Goal: Task Accomplishment & Management: Manage account settings

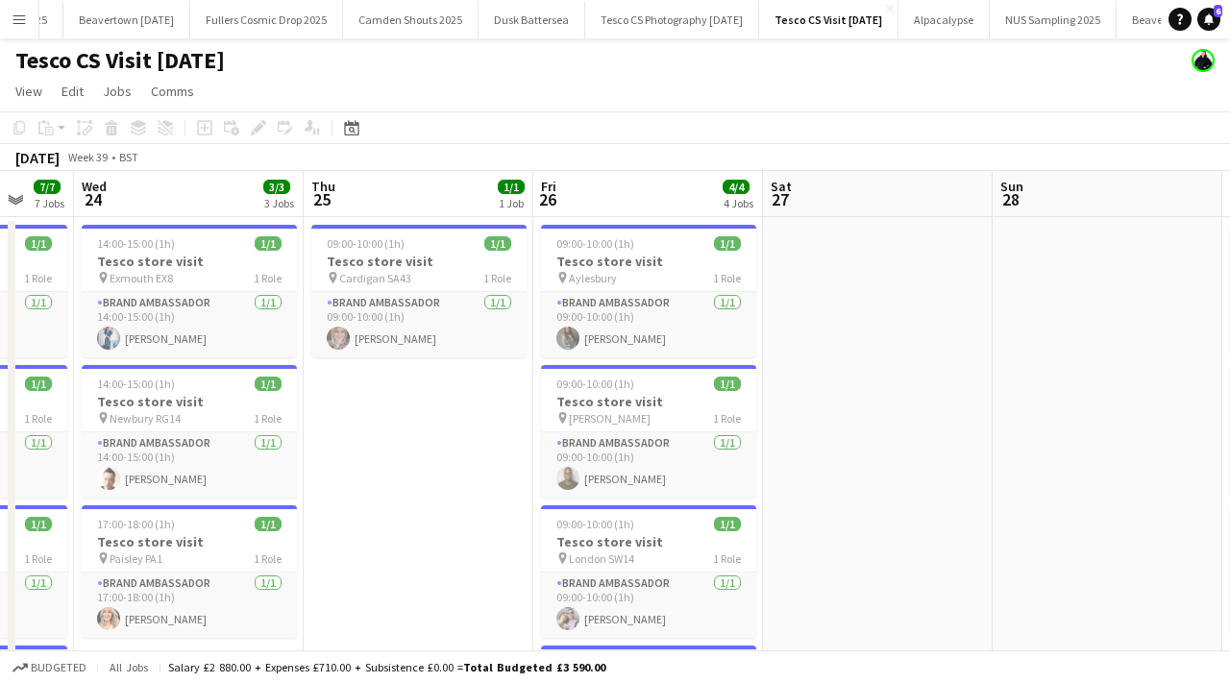
scroll to position [0, 641]
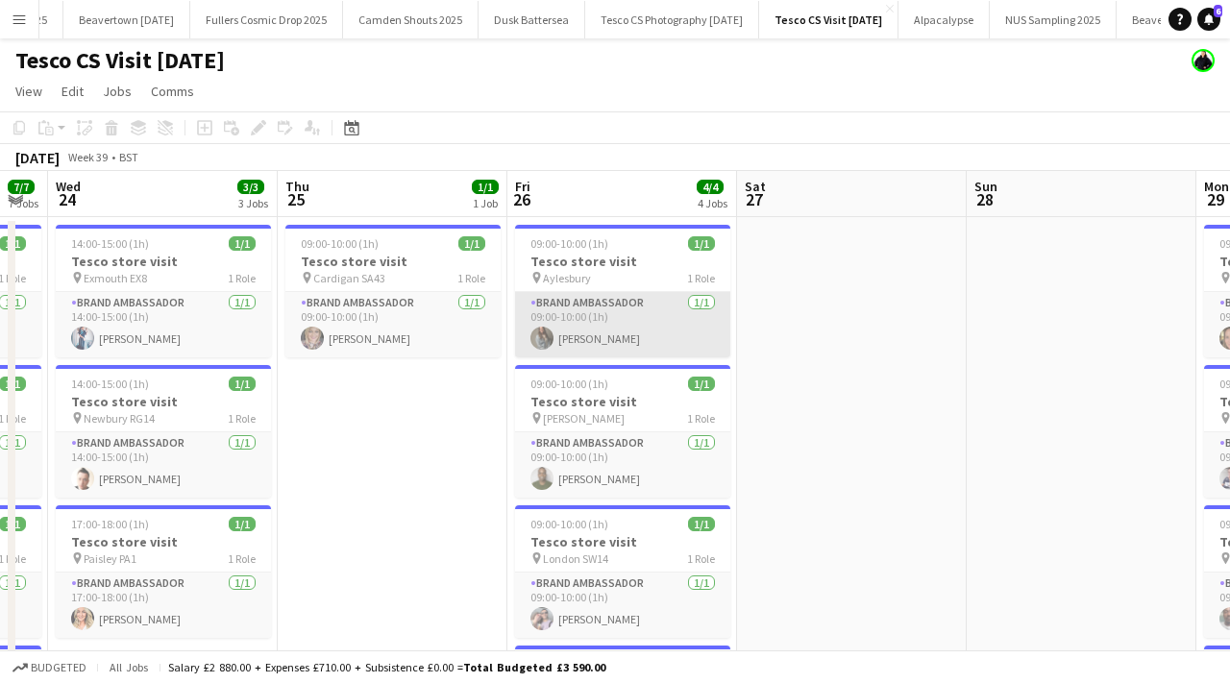
click at [565, 352] on app-card-role "Brand Ambassador [DATE] 09:00-10:00 (1h) [PERSON_NAME]" at bounding box center [622, 324] width 215 height 65
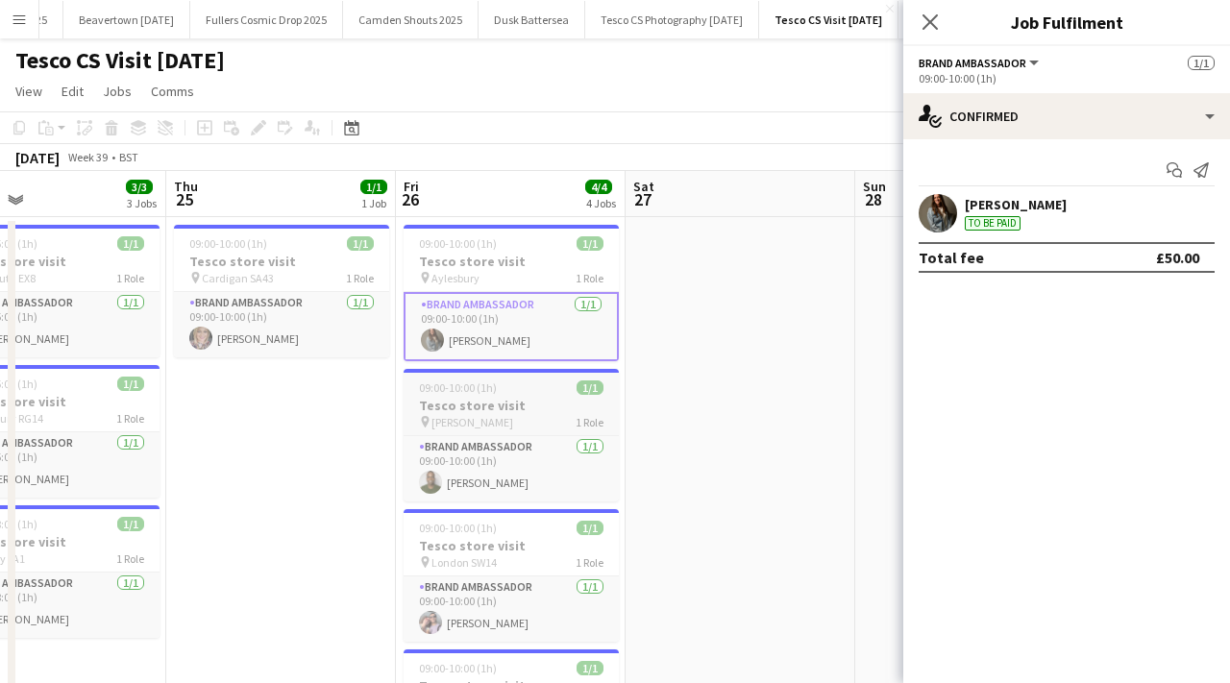
scroll to position [53, 0]
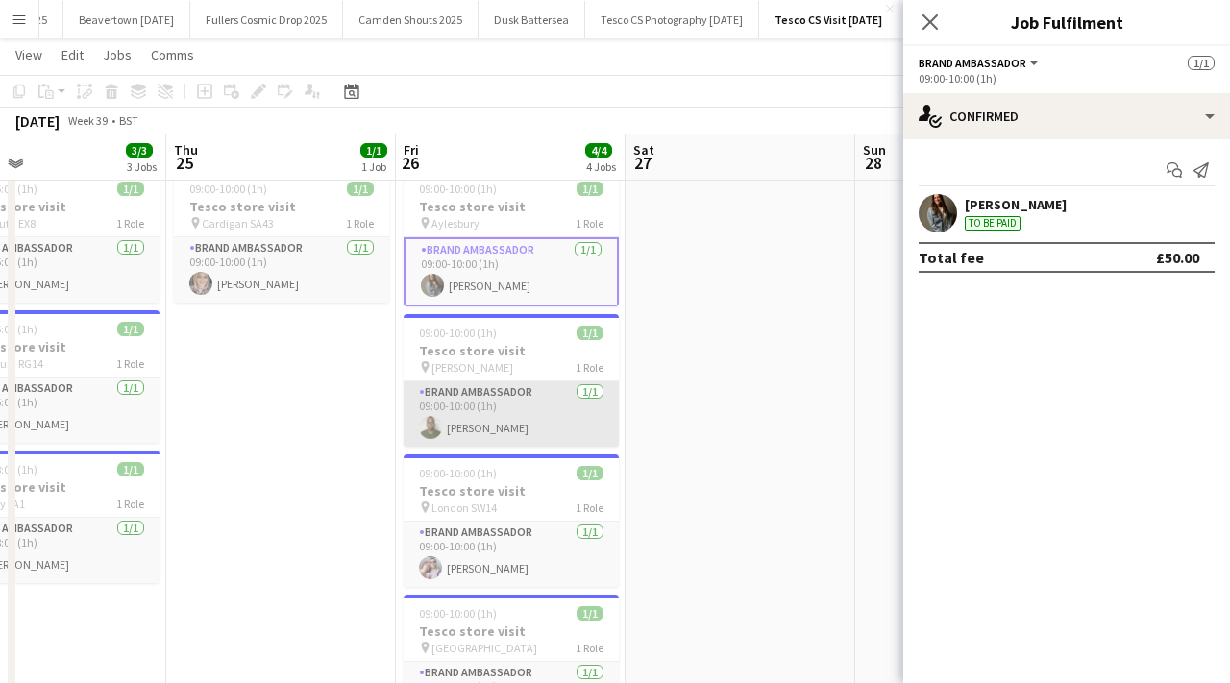
click at [510, 414] on app-card-role "Brand Ambassador [DATE] 09:00-10:00 (1h) [PERSON_NAME]" at bounding box center [511, 413] width 215 height 65
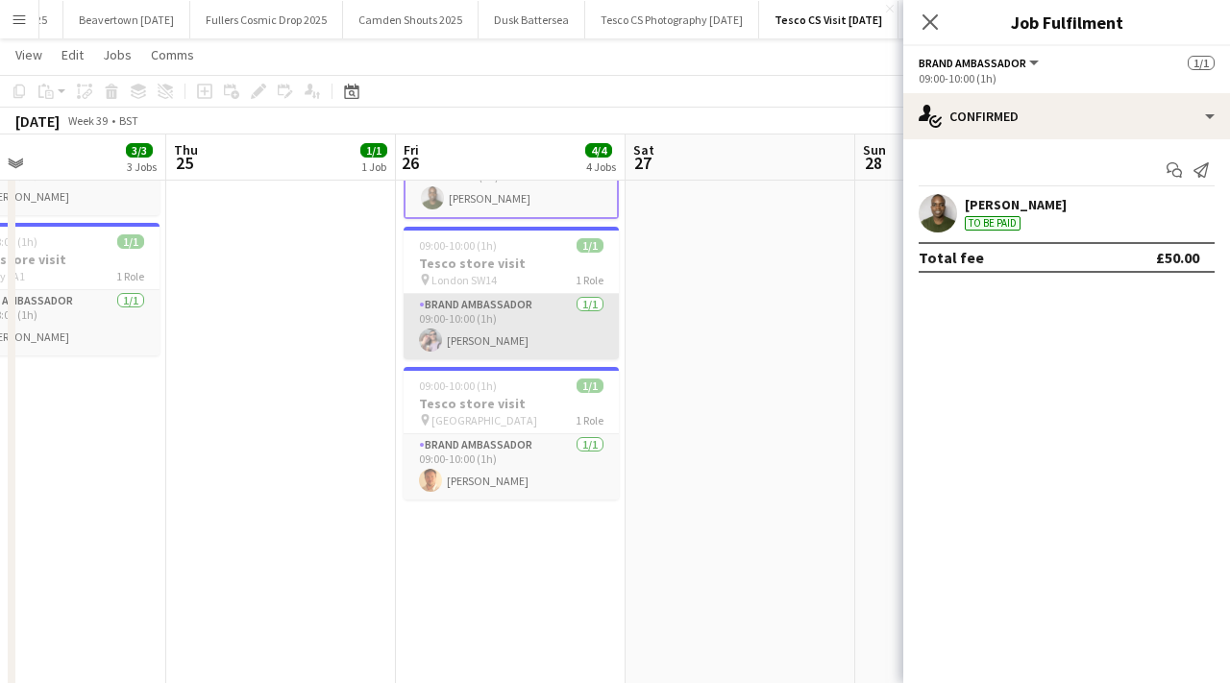
scroll to position [0, 522]
click at [591, 300] on app-card-role "Brand Ambassador [DATE] 09:00-10:00 (1h) [PERSON_NAME]" at bounding box center [512, 326] width 215 height 65
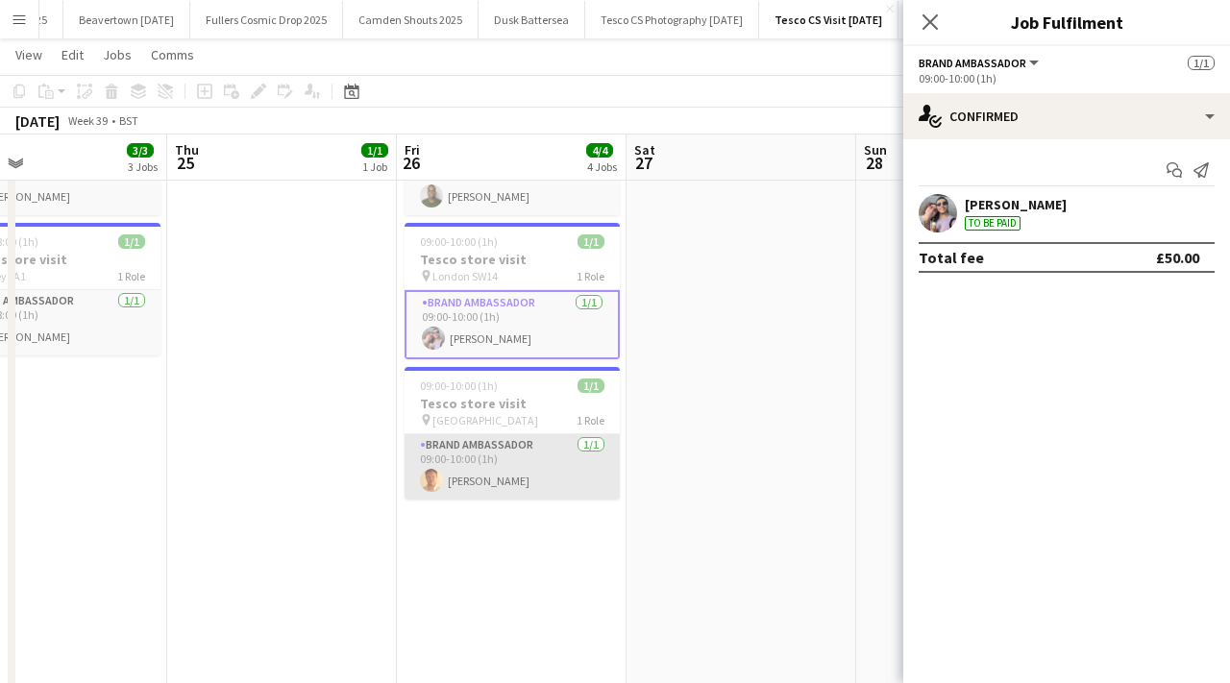
click at [597, 443] on app-card-role "Brand Ambassador [DATE] 09:00-10:00 (1h) [PERSON_NAME]" at bounding box center [512, 466] width 215 height 65
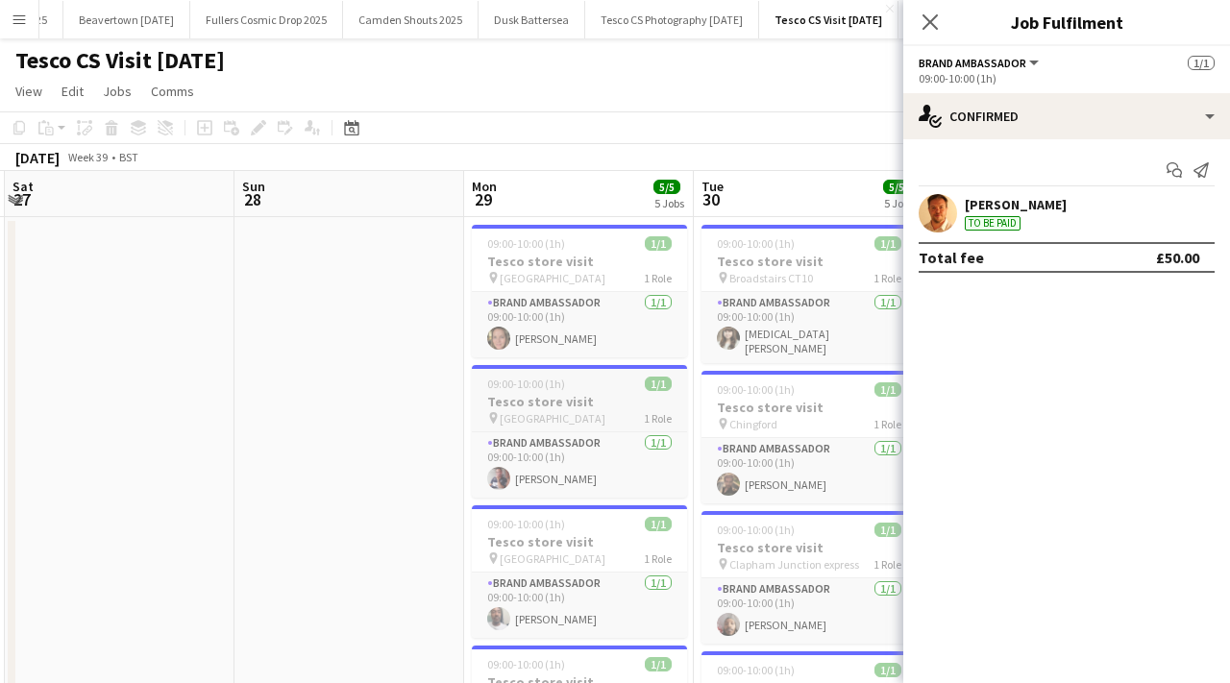
scroll to position [0, 691]
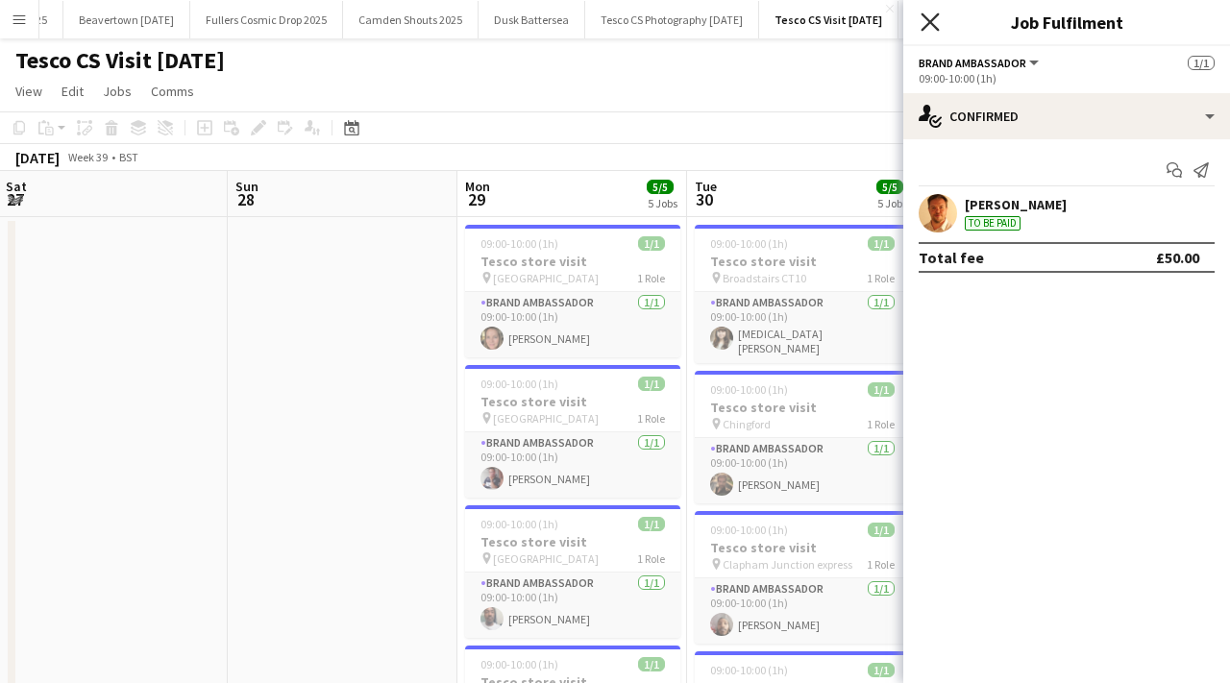
click at [922, 31] on icon "Close pop-in" at bounding box center [929, 21] width 18 height 18
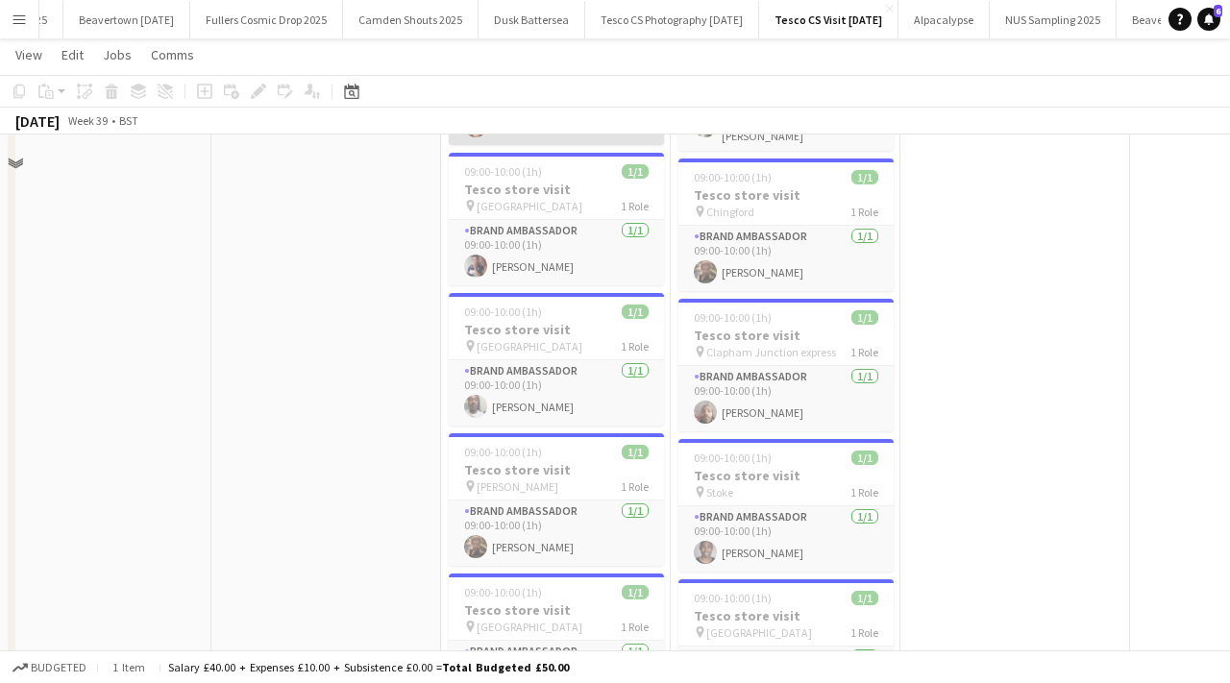
scroll to position [113, 0]
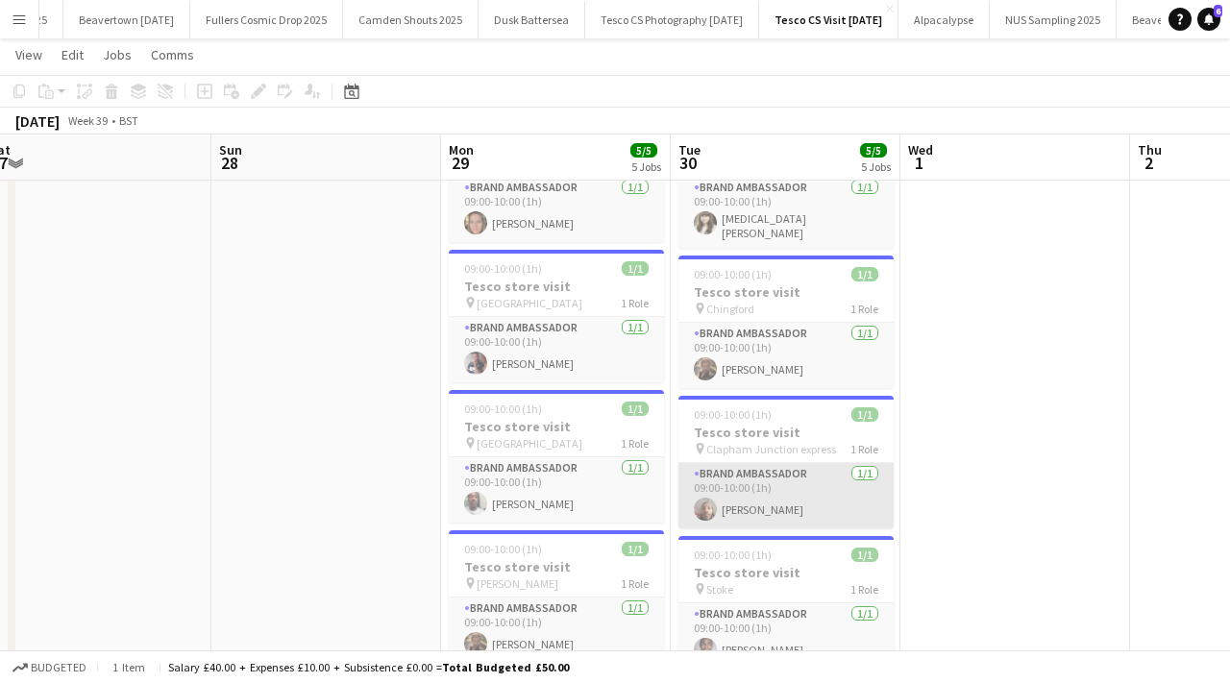
click at [776, 463] on app-card-role "Brand Ambassador [DATE] 09:00-10:00 (1h) [PERSON_NAME]" at bounding box center [785, 495] width 215 height 65
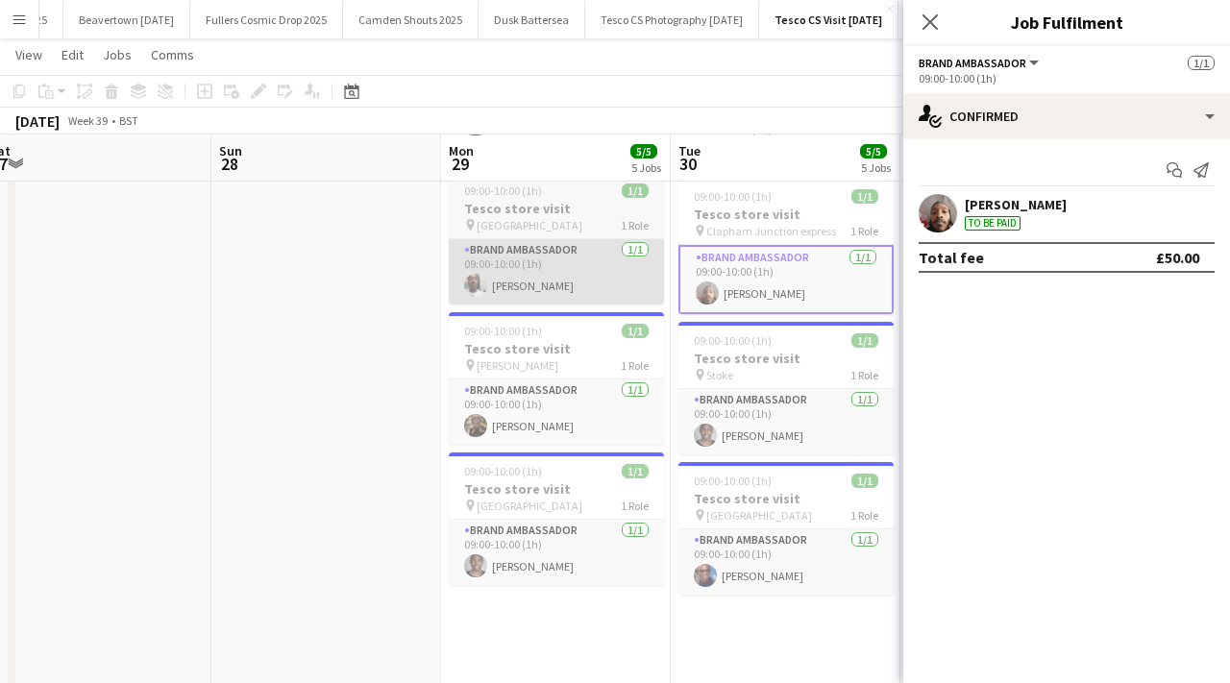
scroll to position [333, 0]
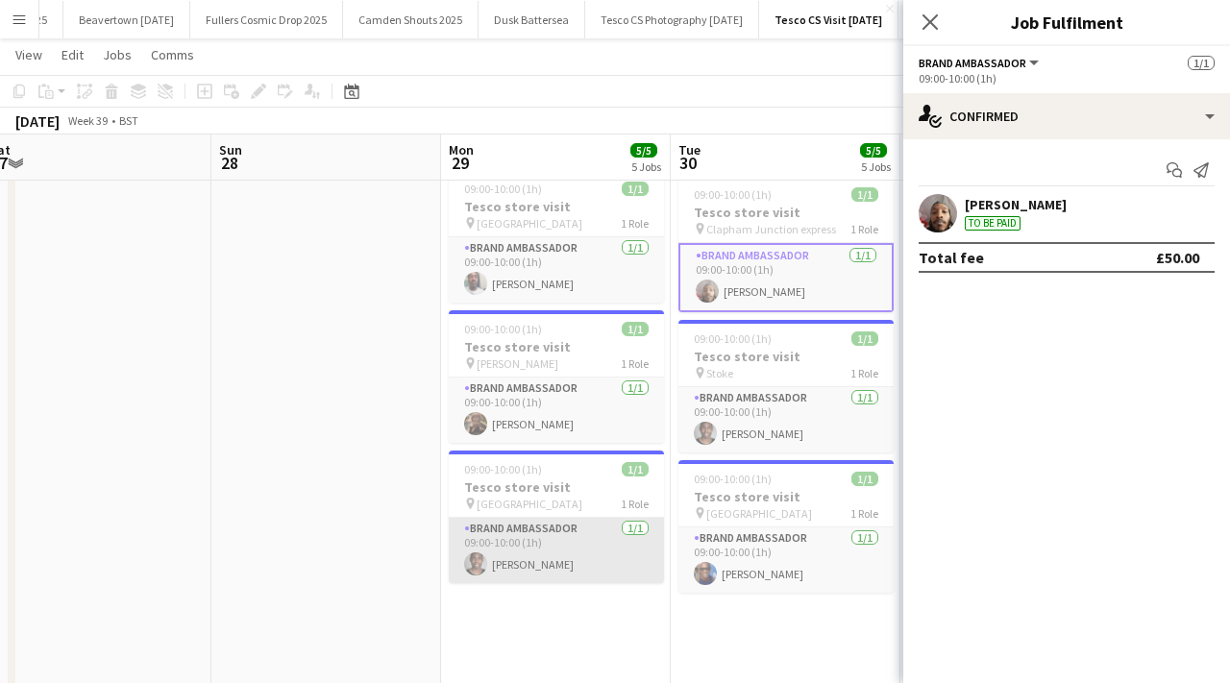
click at [585, 540] on app-card-role "Brand Ambassador [DATE] 09:00-10:00 (1h) [PERSON_NAME]" at bounding box center [556, 550] width 215 height 65
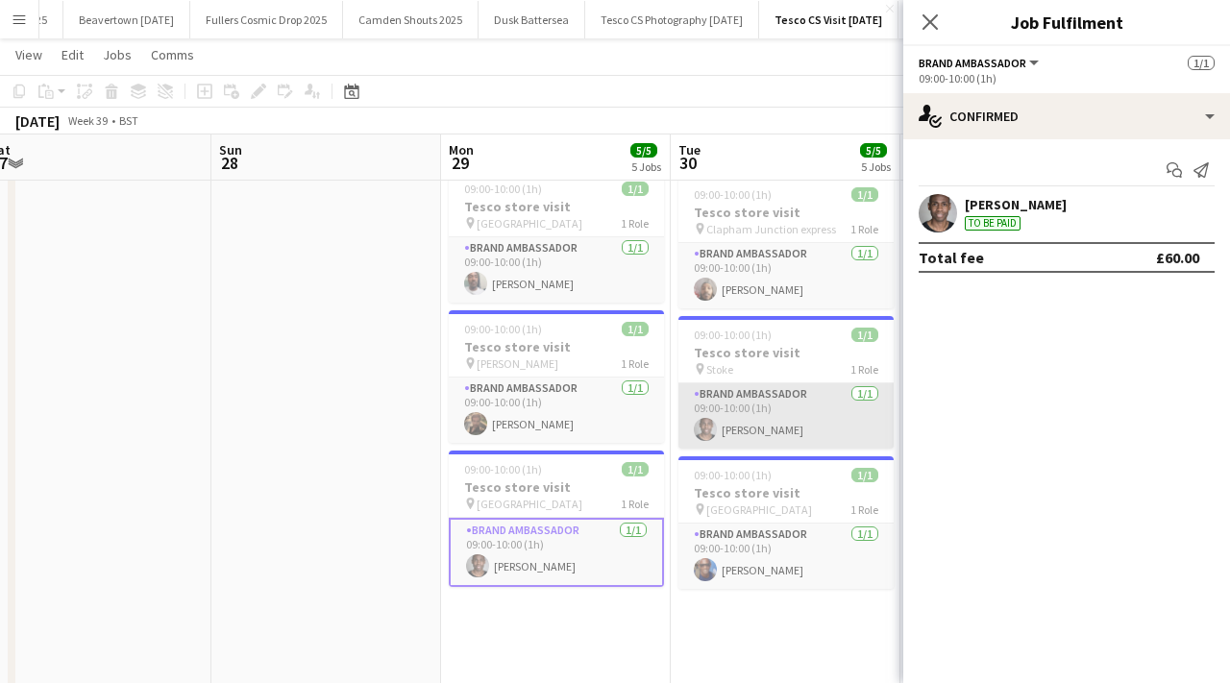
click at [713, 414] on app-card-role "Brand Ambassador [DATE] 09:00-10:00 (1h) [PERSON_NAME]" at bounding box center [785, 415] width 215 height 65
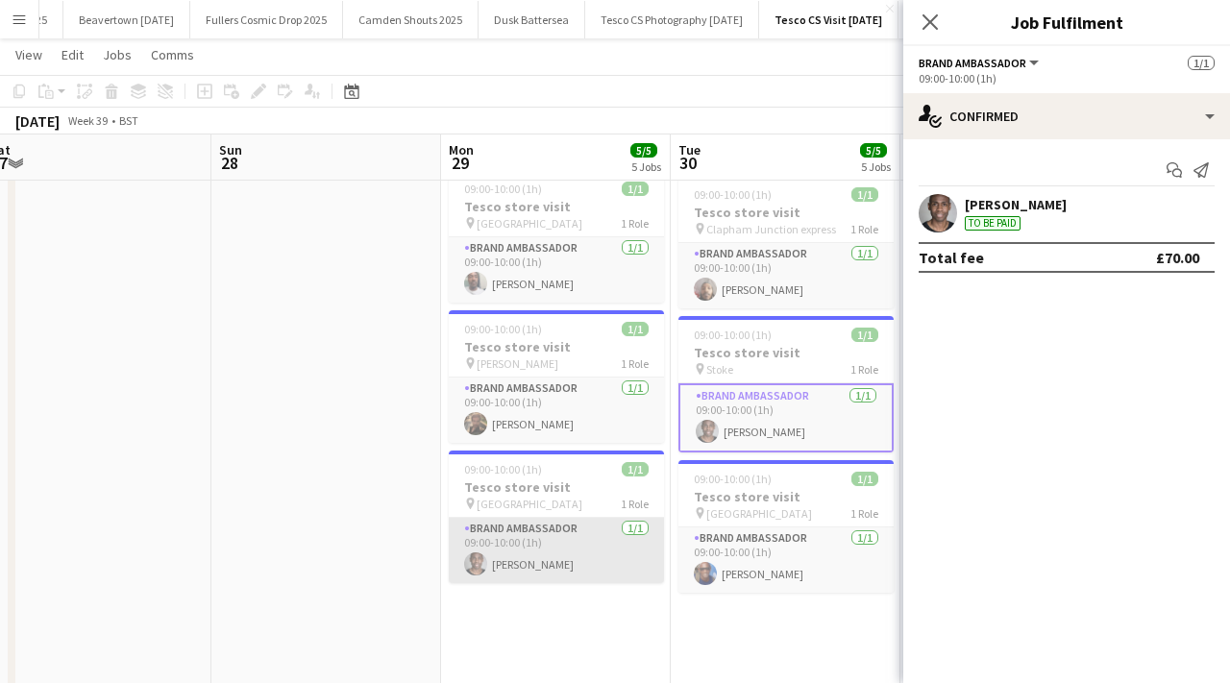
click at [577, 564] on app-card-role "Brand Ambassador [DATE] 09:00-10:00 (1h) [PERSON_NAME]" at bounding box center [556, 550] width 215 height 65
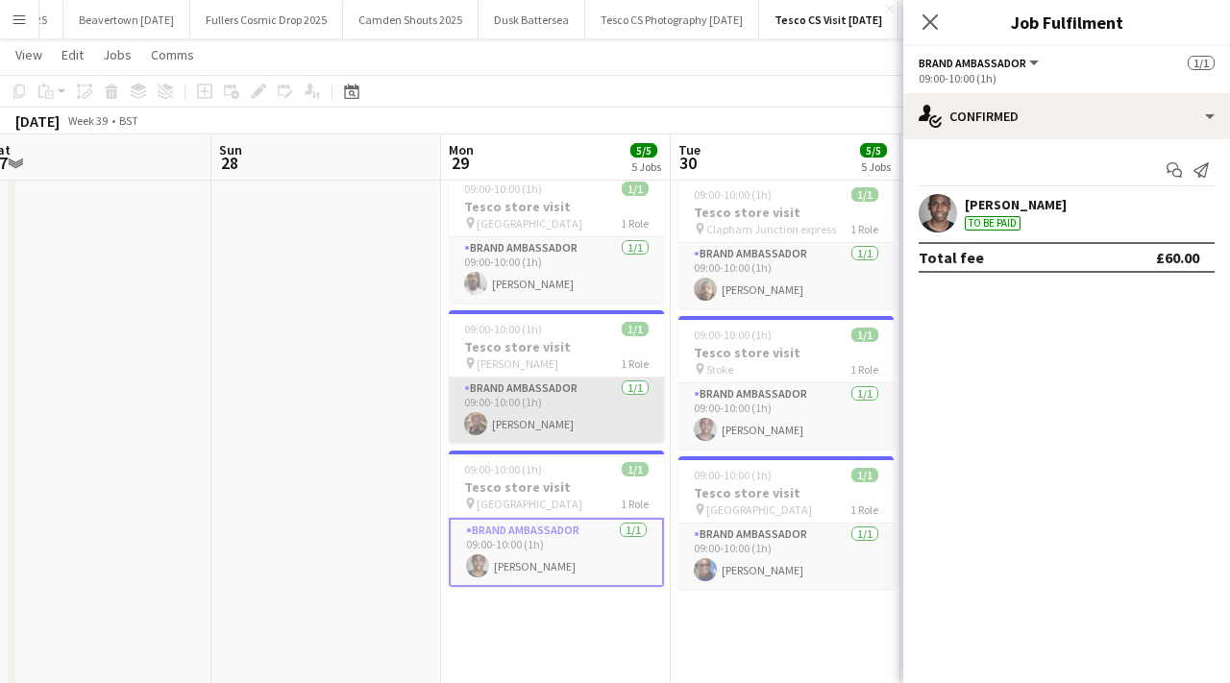
click at [563, 416] on app-card-role "Brand Ambassador [DATE] 09:00-10:00 (1h) [PERSON_NAME]" at bounding box center [556, 410] width 215 height 65
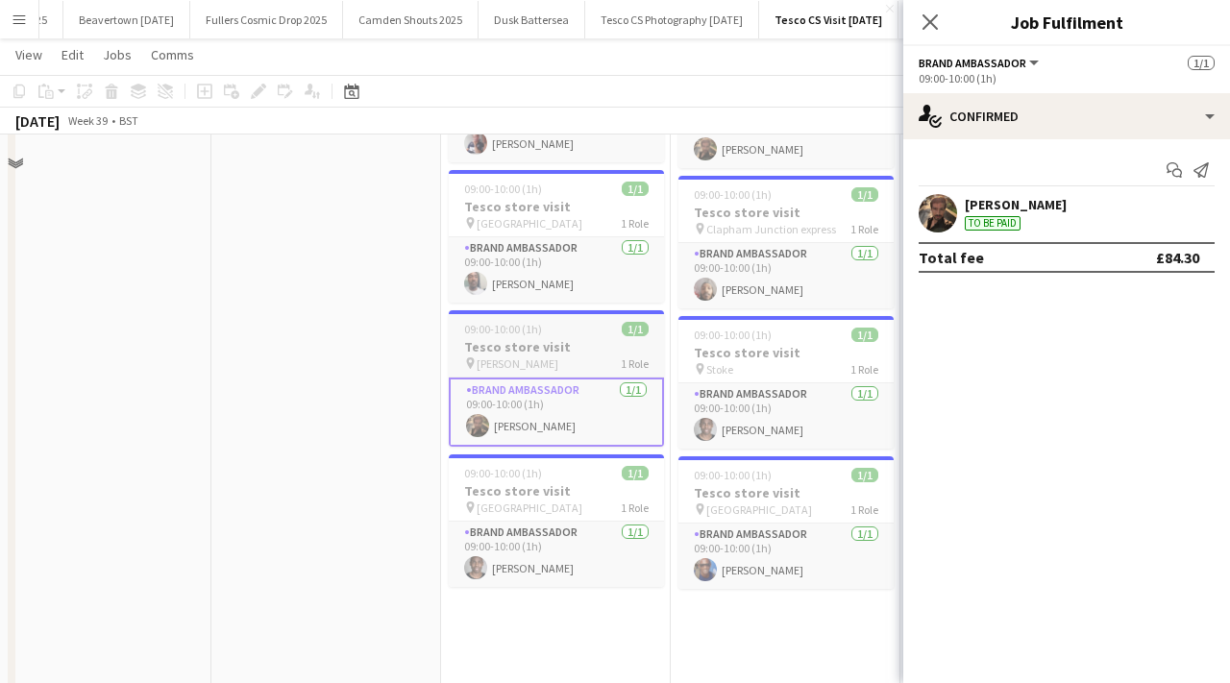
scroll to position [0, 0]
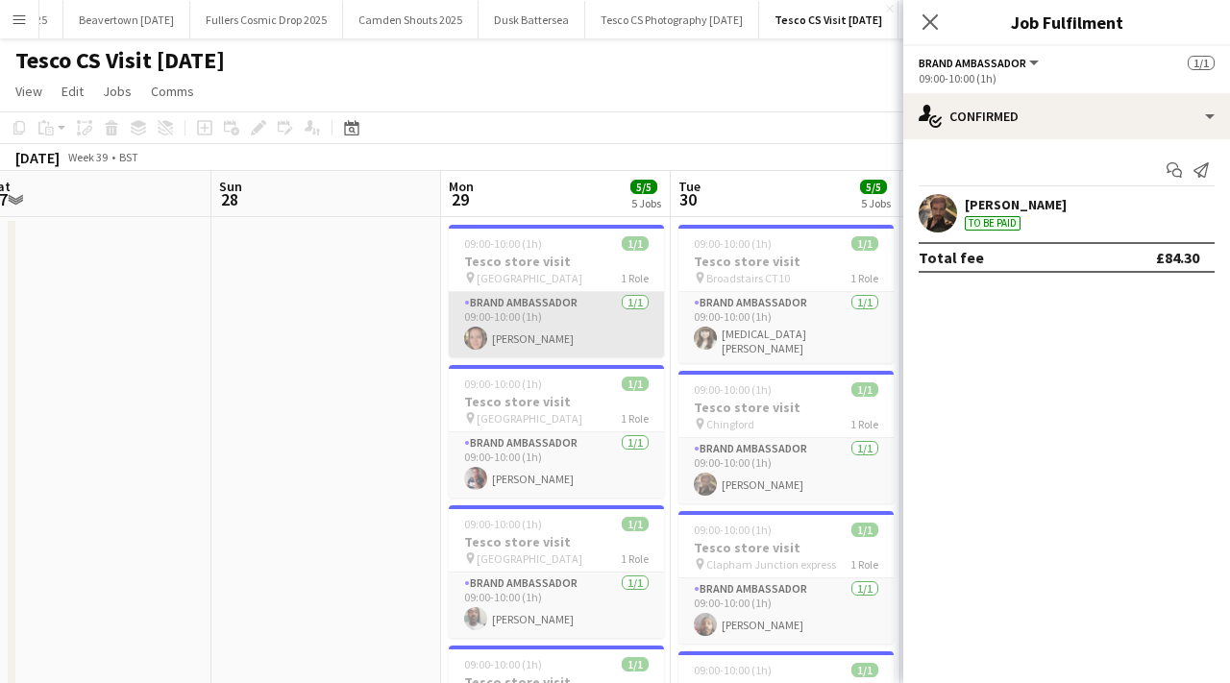
click at [572, 306] on app-card-role "Brand Ambassador [DATE] 09:00-10:00 (1h) [PERSON_NAME]" at bounding box center [556, 324] width 215 height 65
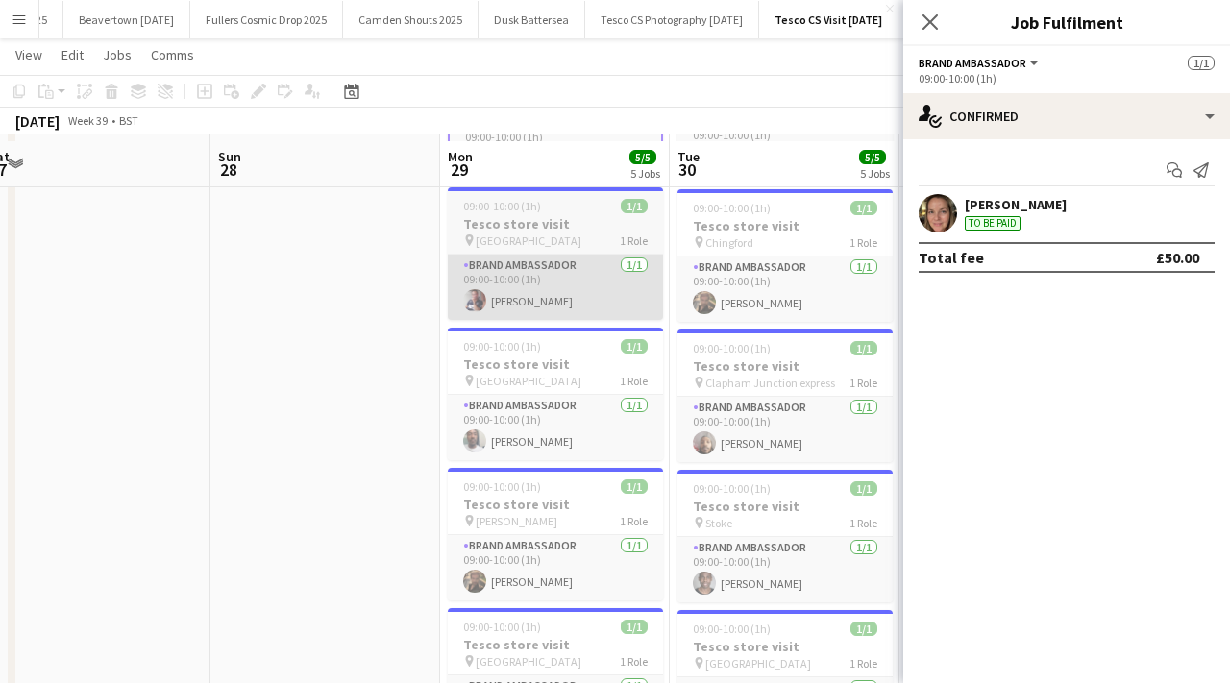
scroll to position [186, 0]
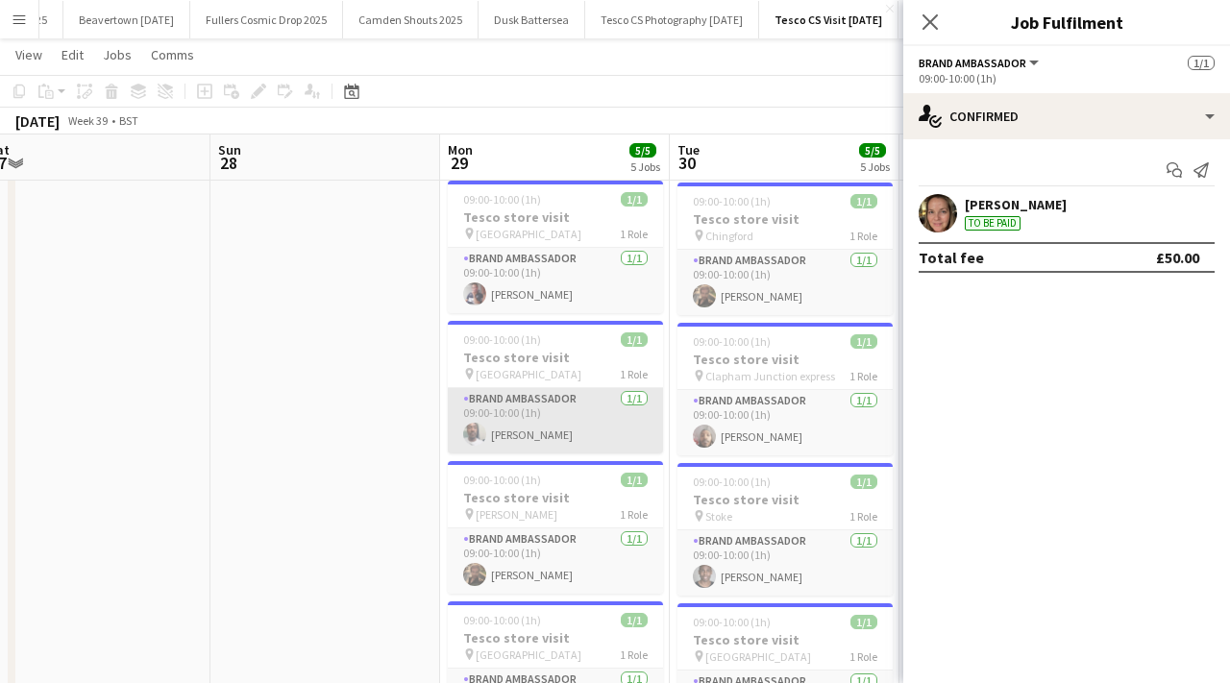
click at [578, 393] on app-card-role "Brand Ambassador [DATE] 09:00-10:00 (1h) [PERSON_NAME]" at bounding box center [555, 420] width 215 height 65
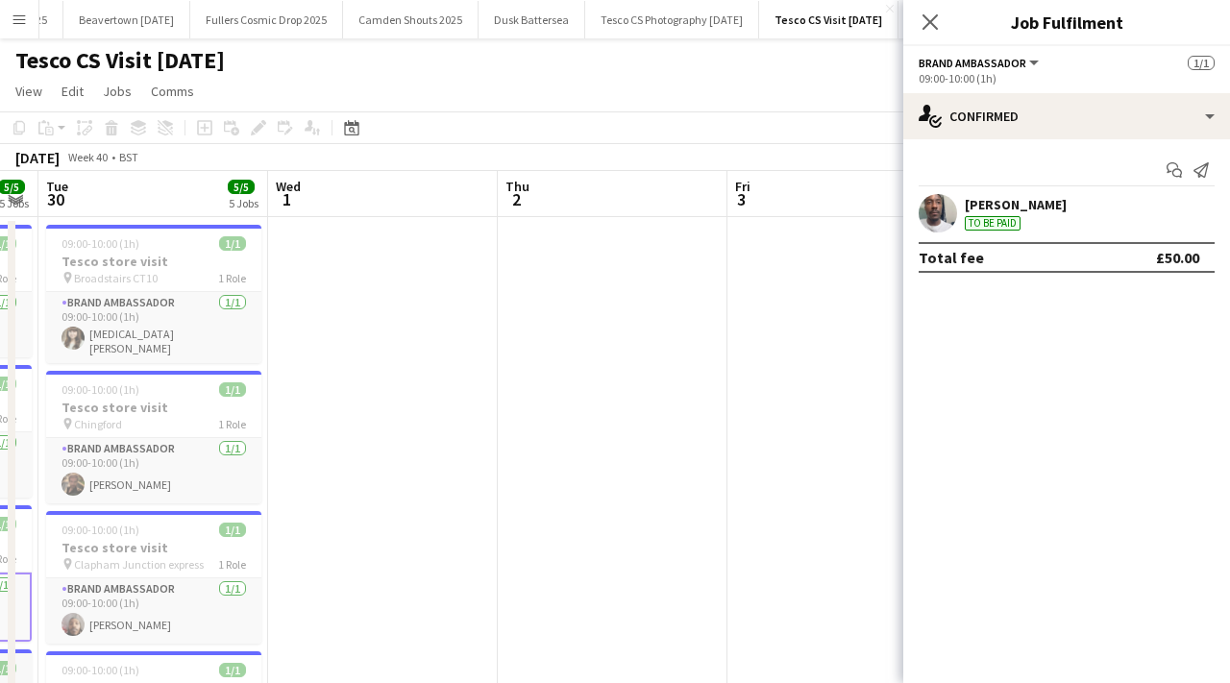
scroll to position [0, 566]
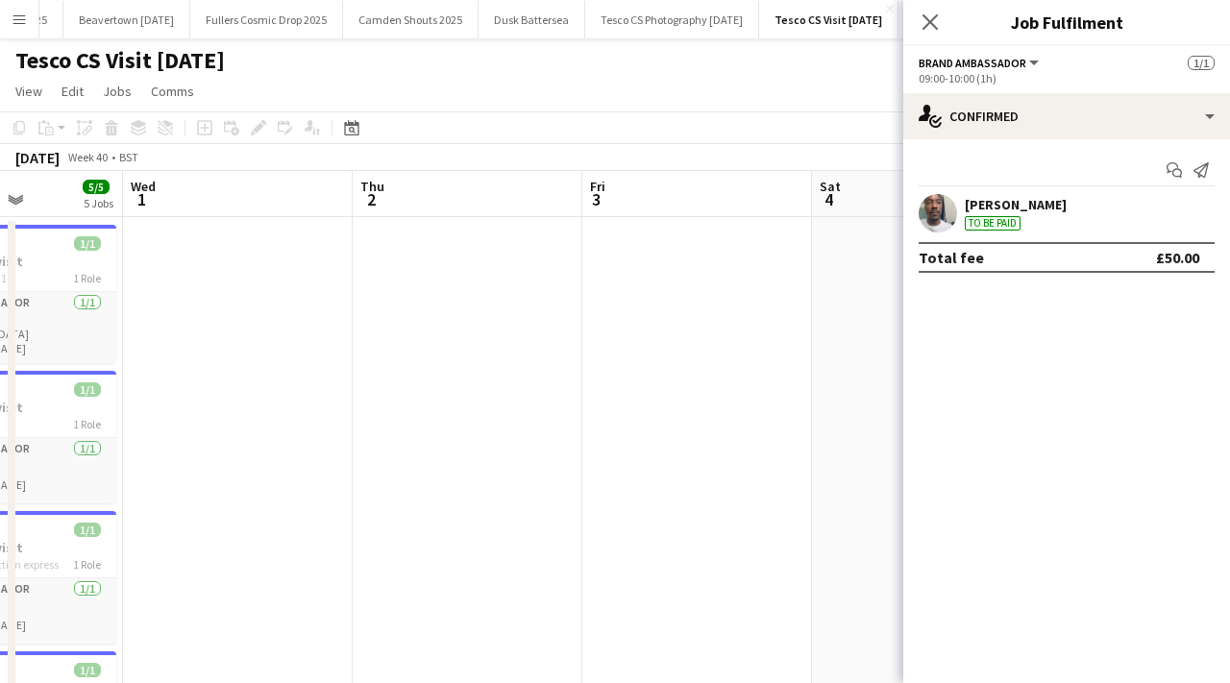
click at [926, 8] on div "Close pop-in" at bounding box center [930, 22] width 54 height 44
click at [938, 24] on icon "Close pop-in" at bounding box center [929, 21] width 18 height 18
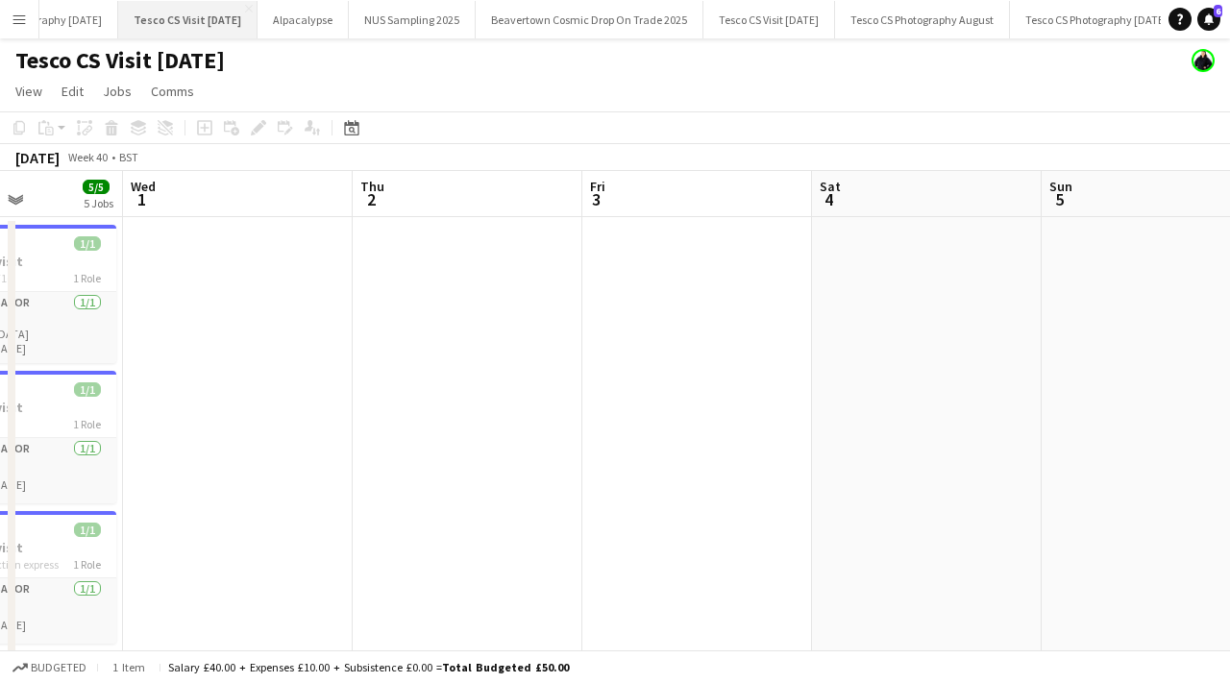
scroll to position [0, 1899]
click at [18, 12] on app-icon "Menu" at bounding box center [19, 19] width 15 height 15
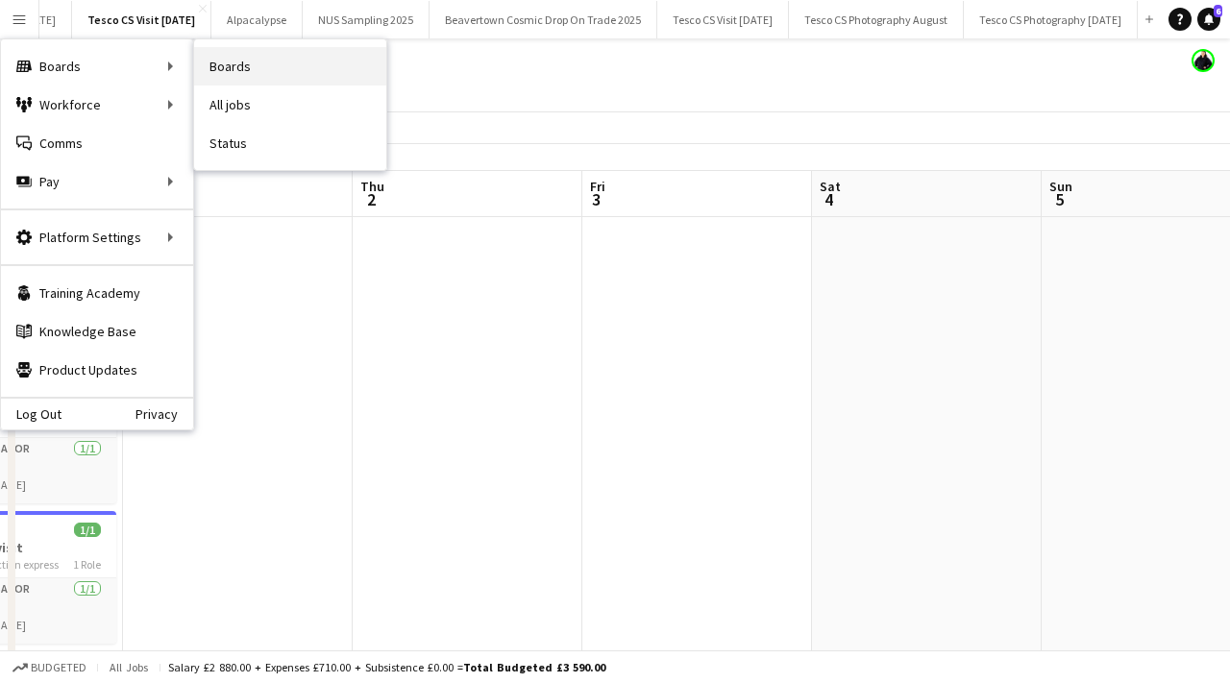
click at [221, 76] on link "Boards" at bounding box center [290, 66] width 192 height 38
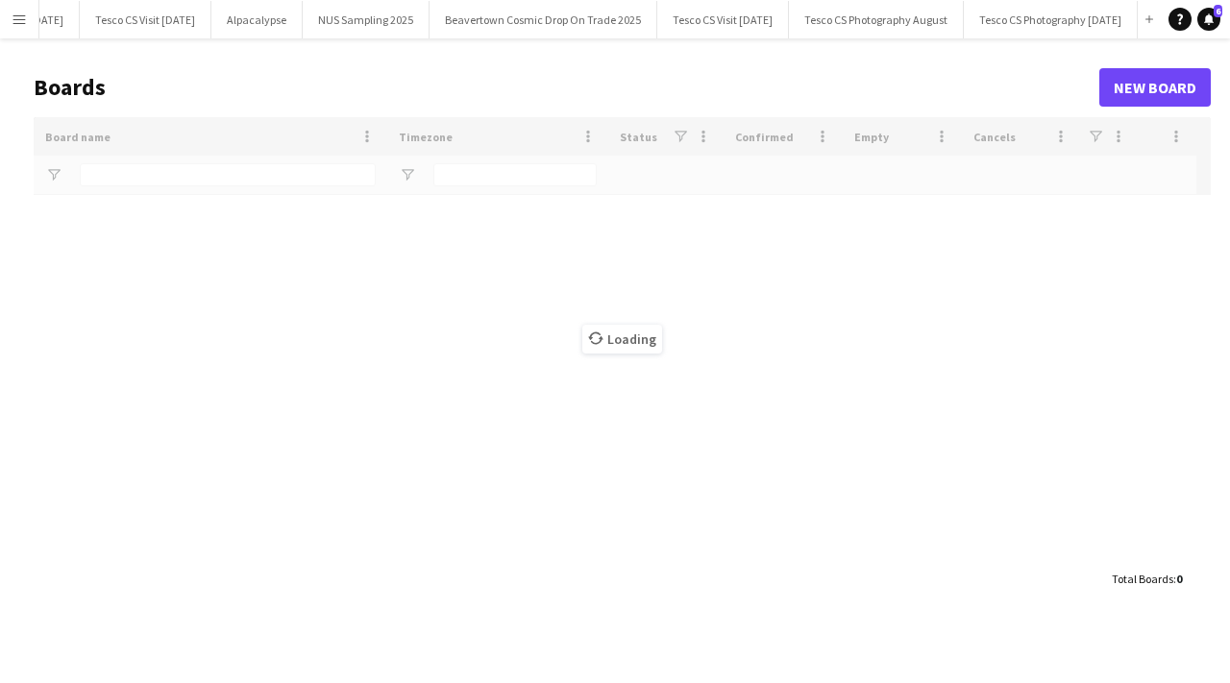
scroll to position [0, 1896]
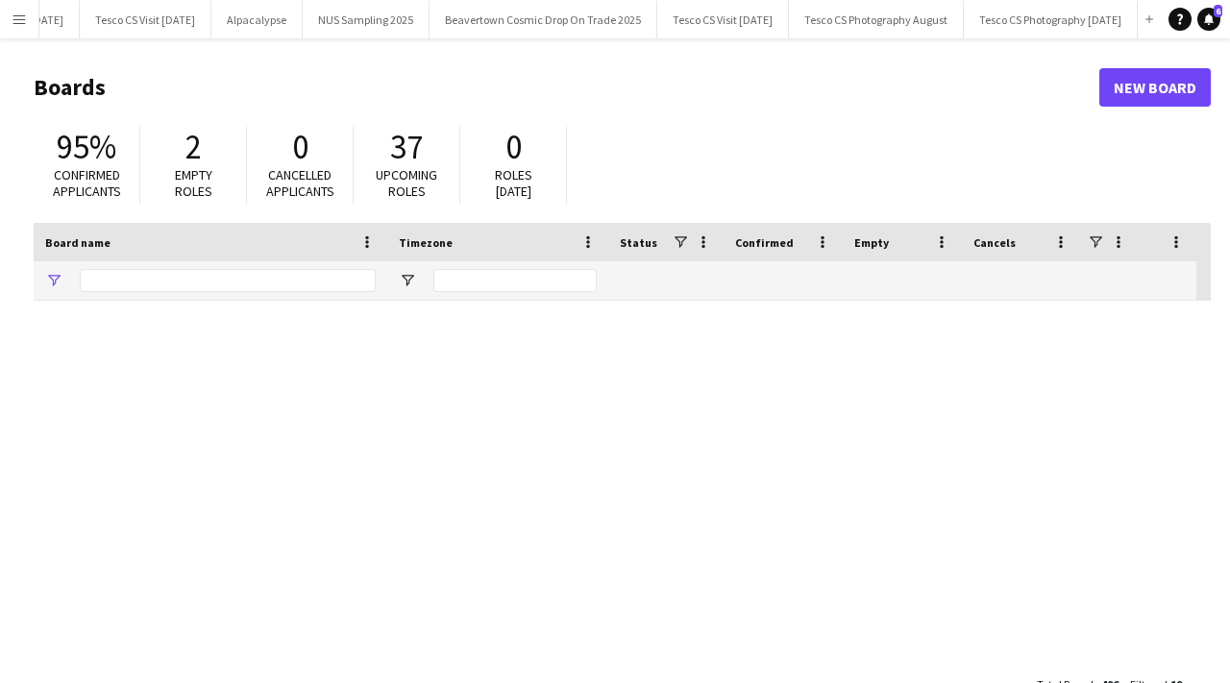
type input "**********"
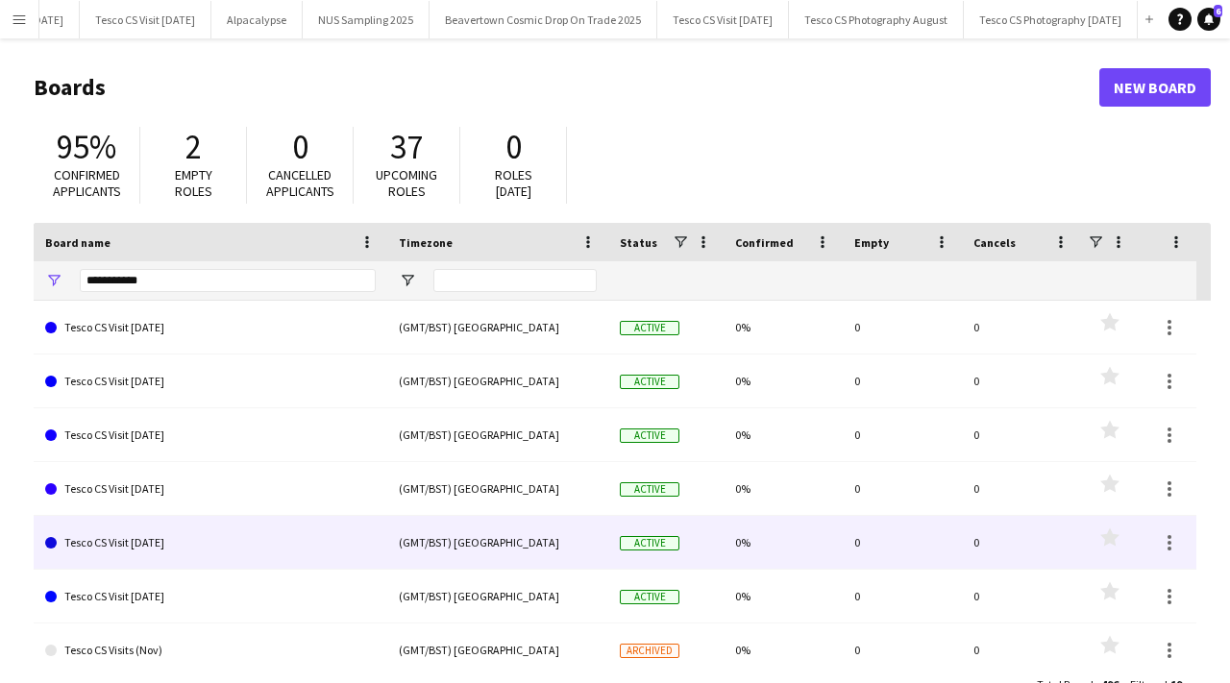
click at [156, 543] on link "Tesco CS Visit [DATE]" at bounding box center [210, 543] width 331 height 54
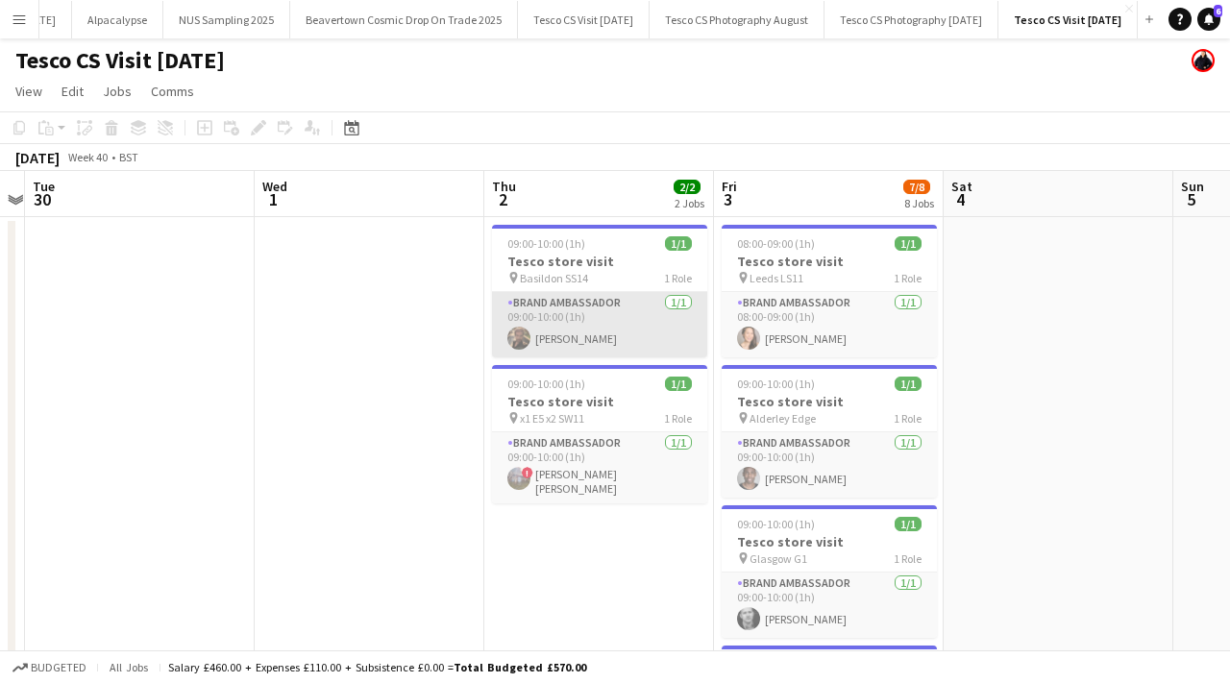
click at [574, 346] on app-card-role "Brand Ambassador [DATE] 09:00-10:00 (1h) [PERSON_NAME]" at bounding box center [599, 324] width 215 height 65
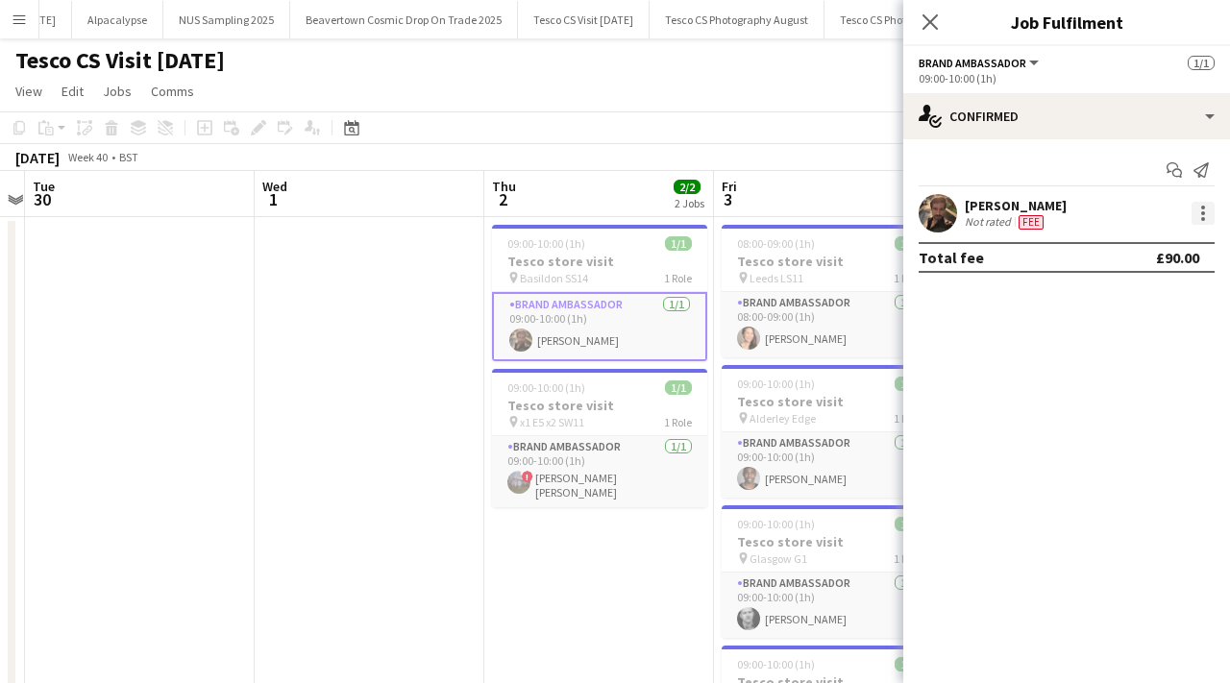
click at [1202, 212] on div at bounding box center [1203, 213] width 4 height 4
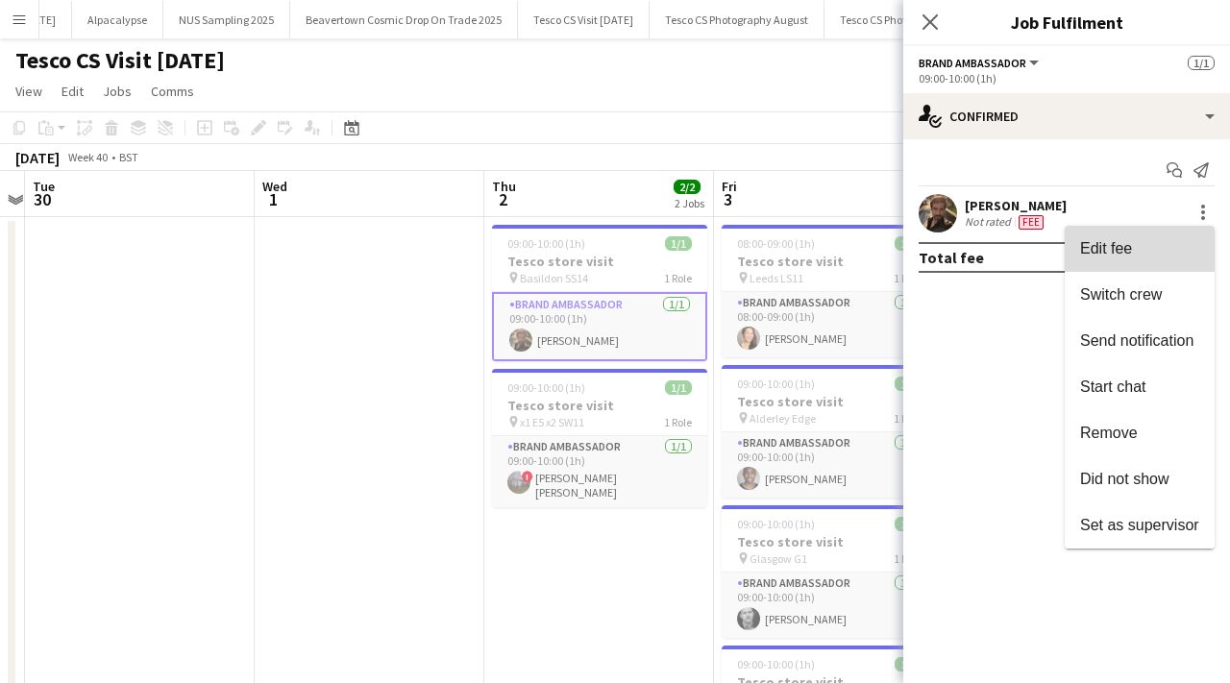
click at [1140, 260] on button "Edit fee" at bounding box center [1140, 249] width 150 height 46
